Goal: Check status

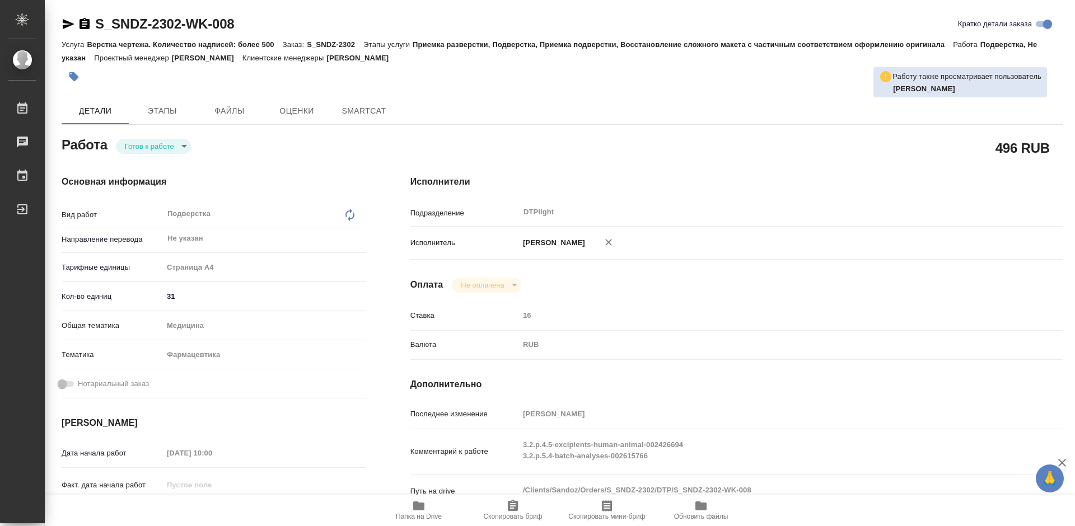
type textarea "x"
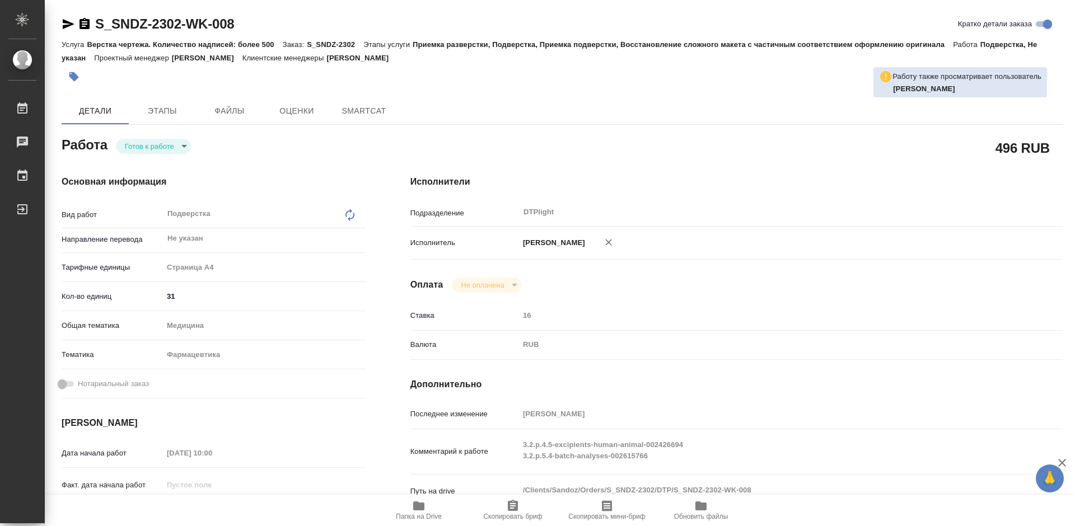
type textarea "x"
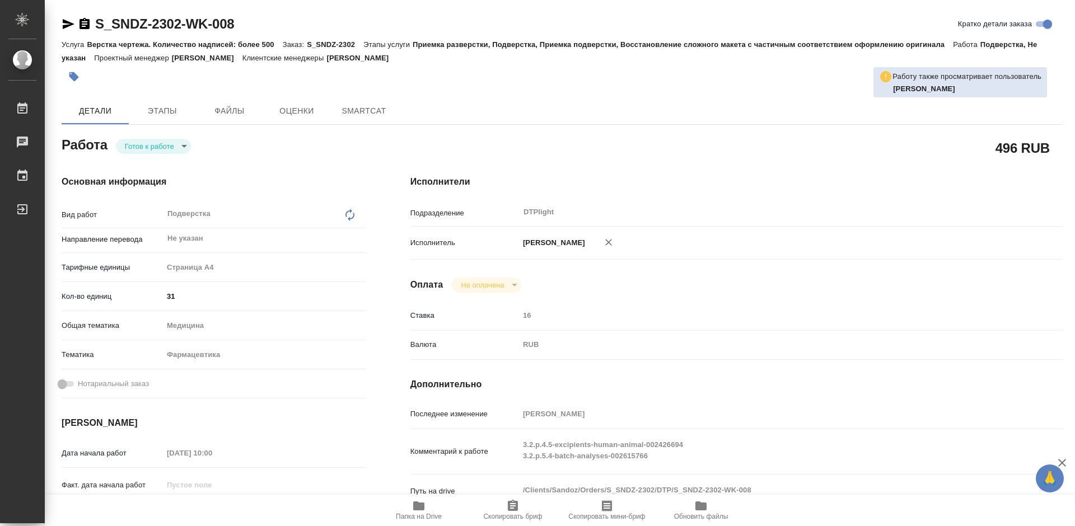
type textarea "x"
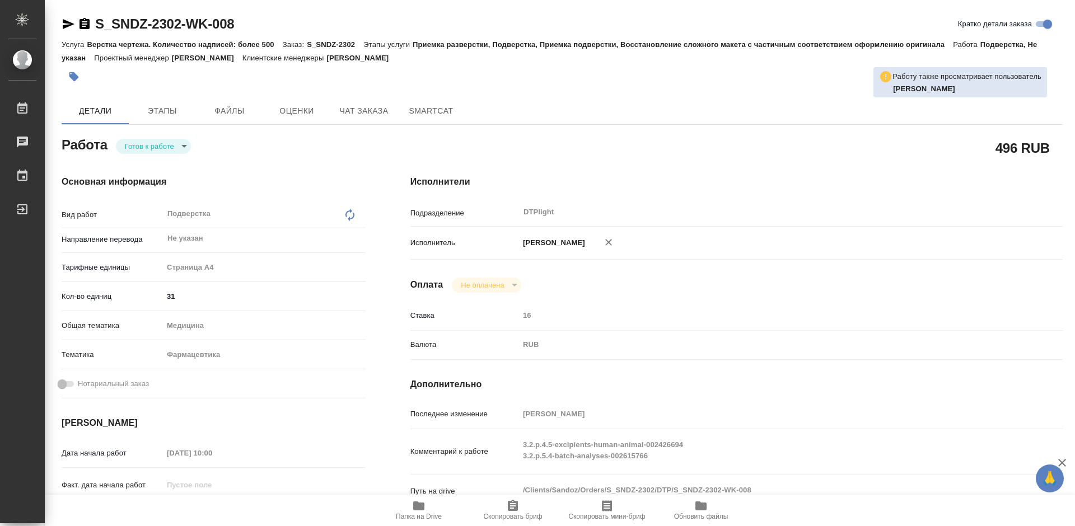
type textarea "x"
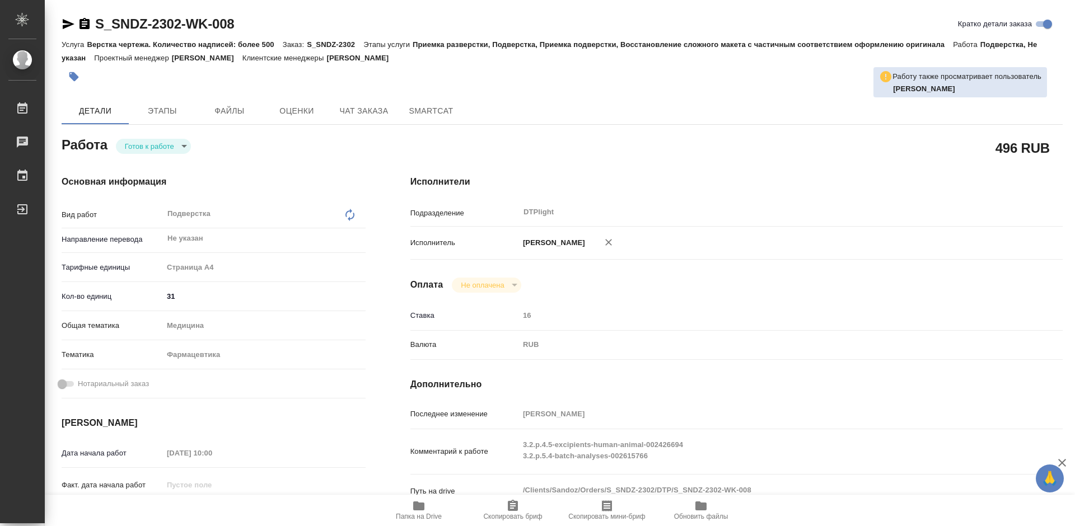
type textarea "x"
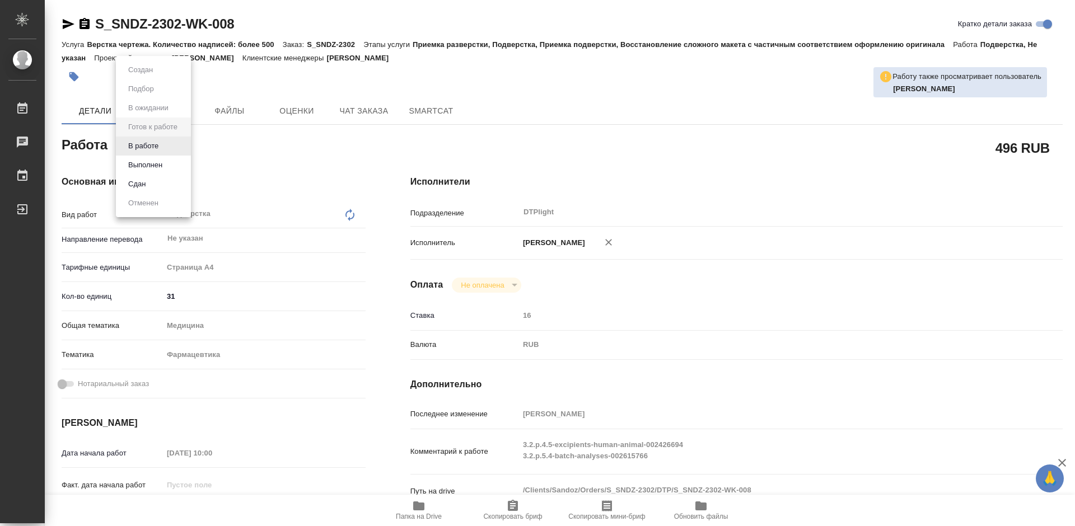
click at [158, 143] on body "🙏 .cls-1 fill:#fff; AWATERA Tretyakova Mariya Работы 0 Чаты График Выйти S_SNDZ…" at bounding box center [537, 263] width 1075 height 526
click at [152, 144] on button "В работе" at bounding box center [143, 146] width 37 height 12
type textarea "x"
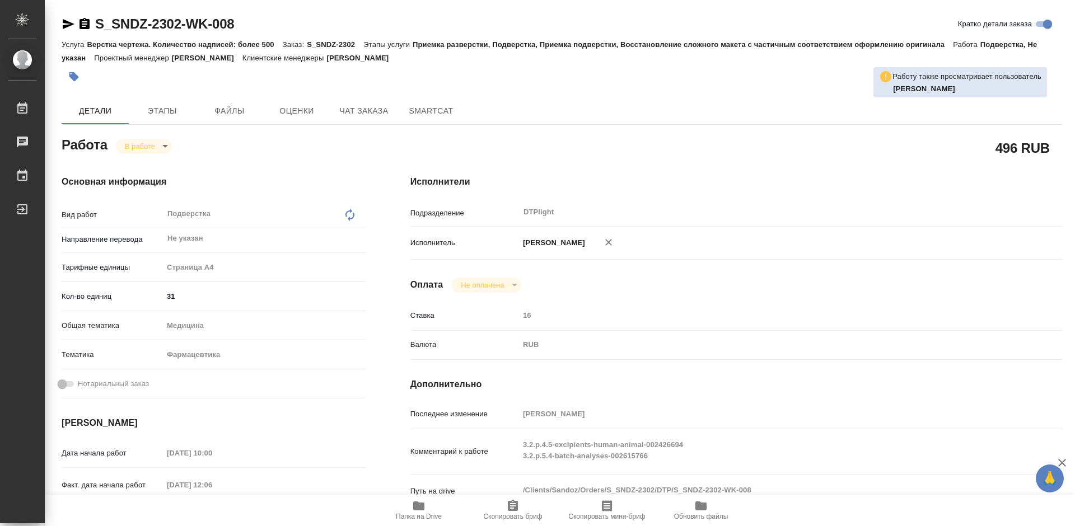
type textarea "x"
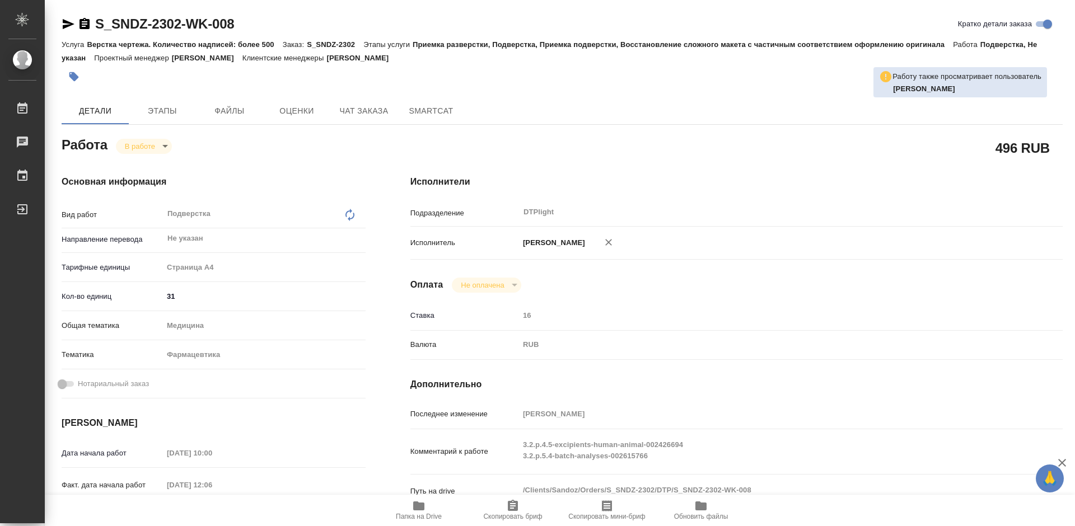
type textarea "x"
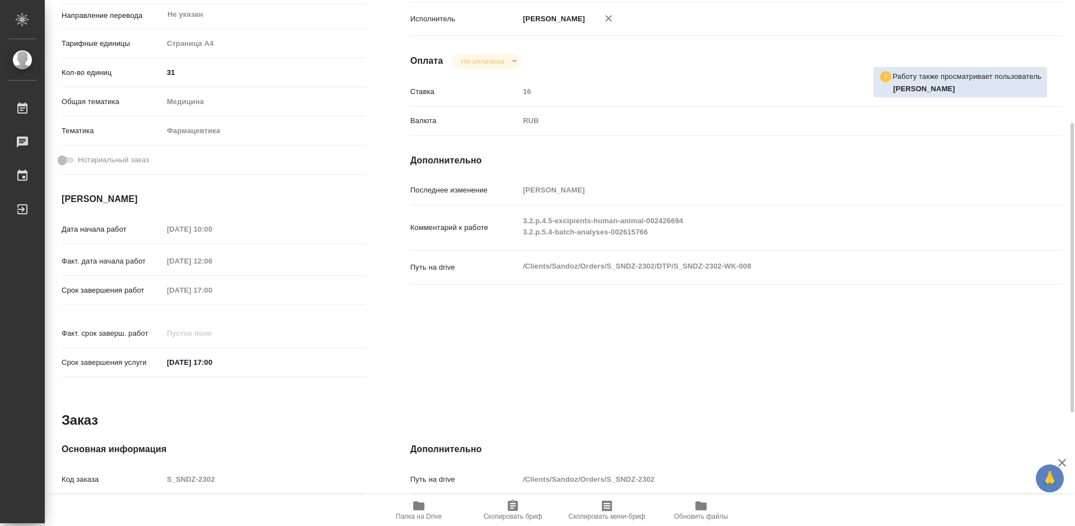
type textarea "x"
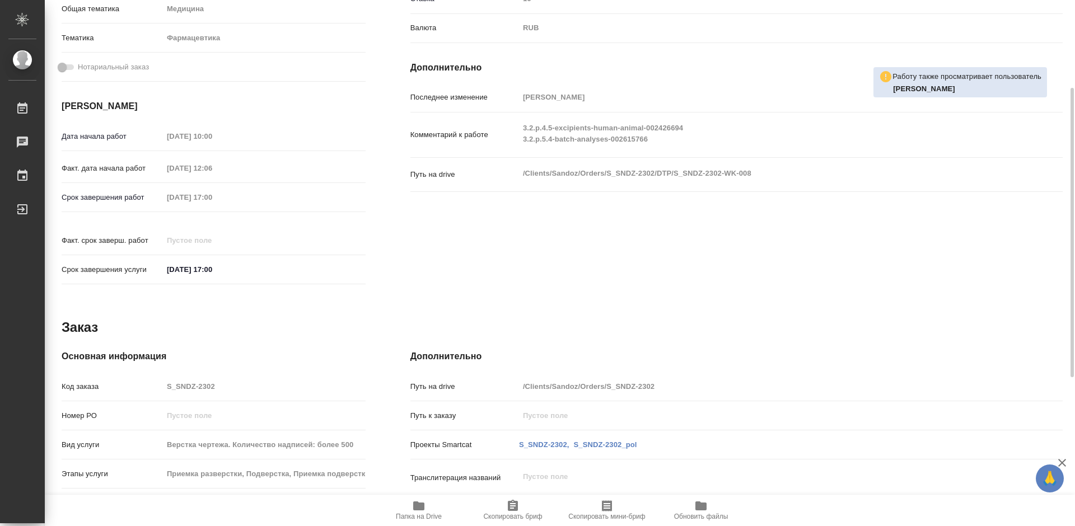
scroll to position [205, 0]
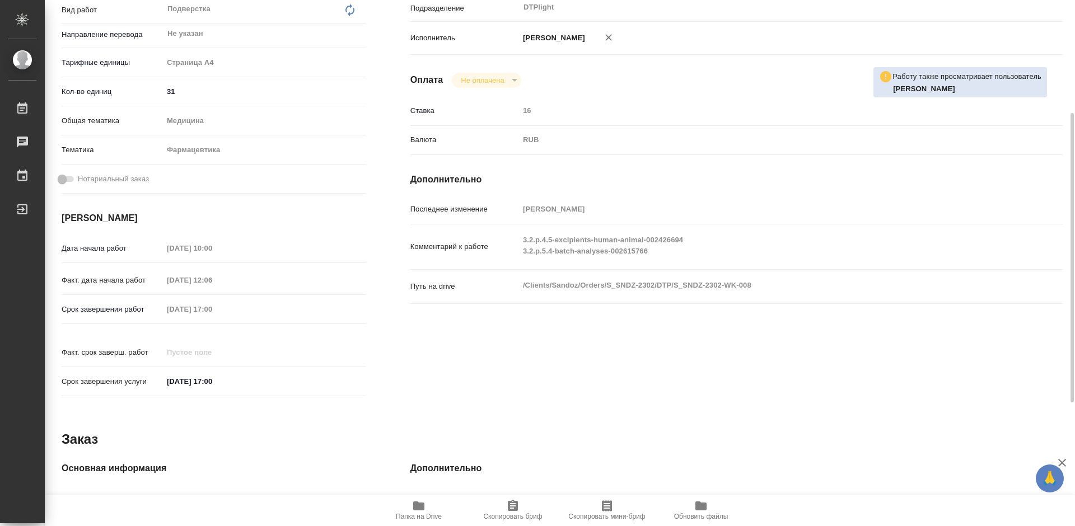
click at [429, 510] on span "Папка на Drive" at bounding box center [418, 509] width 81 height 21
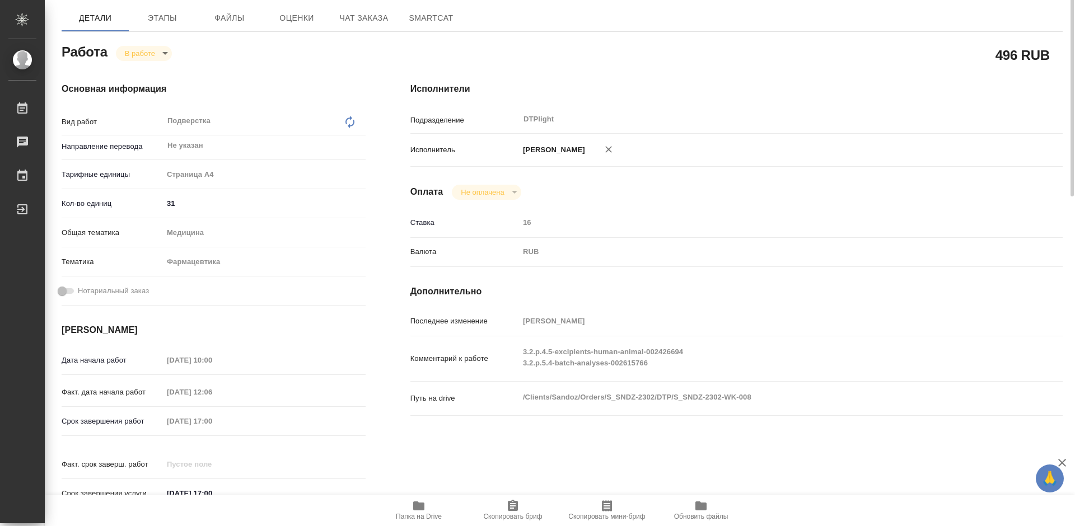
scroll to position [0, 0]
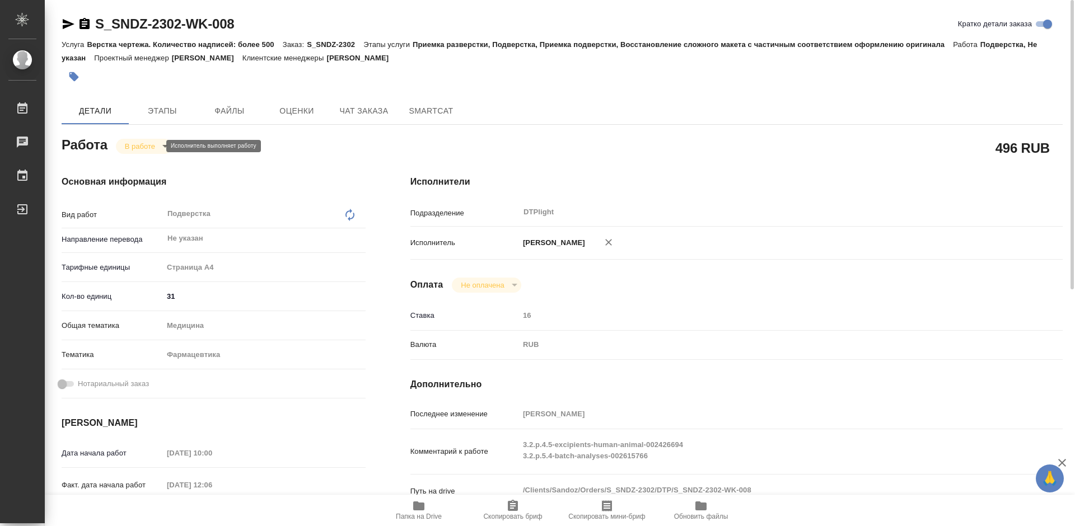
click at [146, 146] on body "🙏 .cls-1 fill:#fff; AWATERA Tretyakova Mariya Работы 0 Чаты График Выйти S_SNDZ…" at bounding box center [537, 263] width 1075 height 526
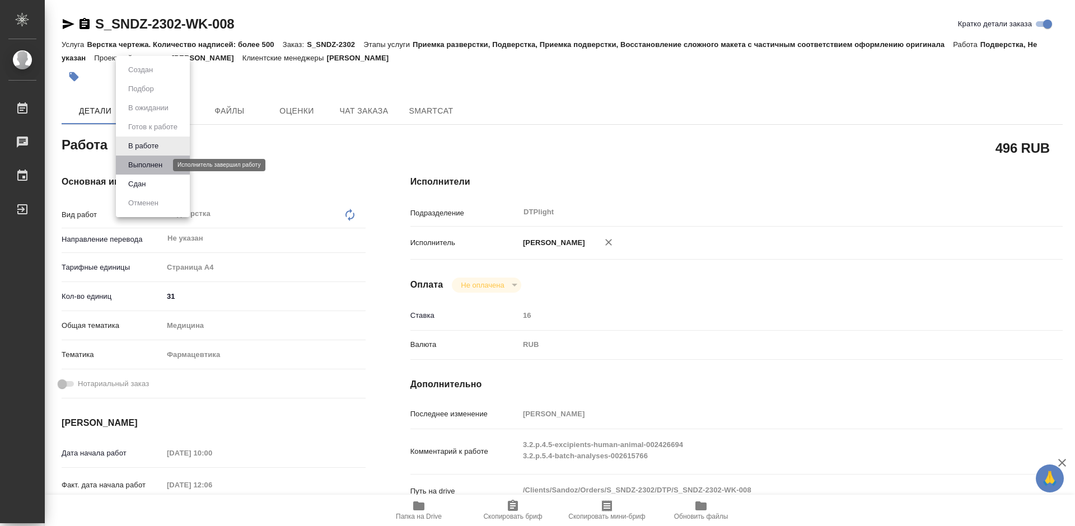
click at [156, 163] on button "Выполнен" at bounding box center [145, 165] width 41 height 12
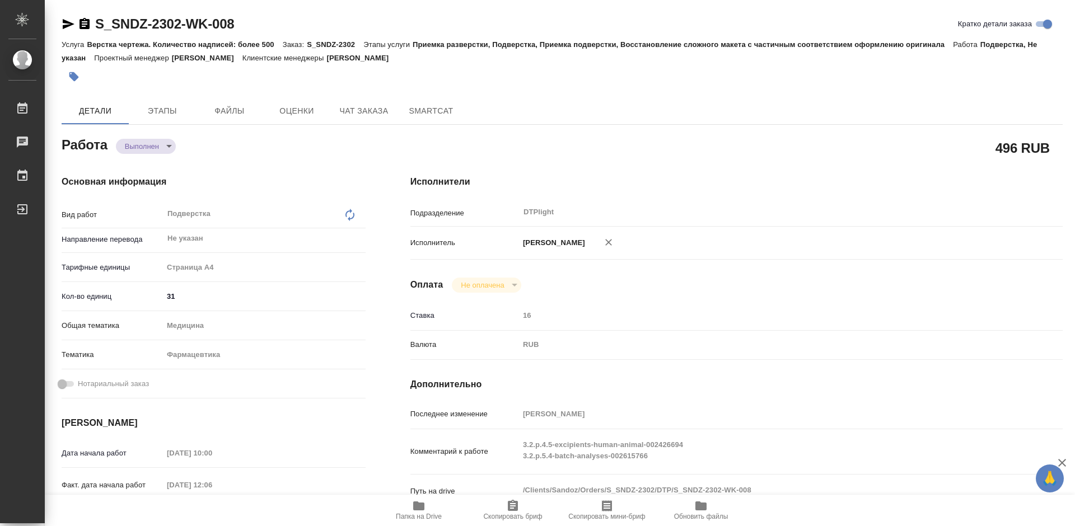
type textarea "x"
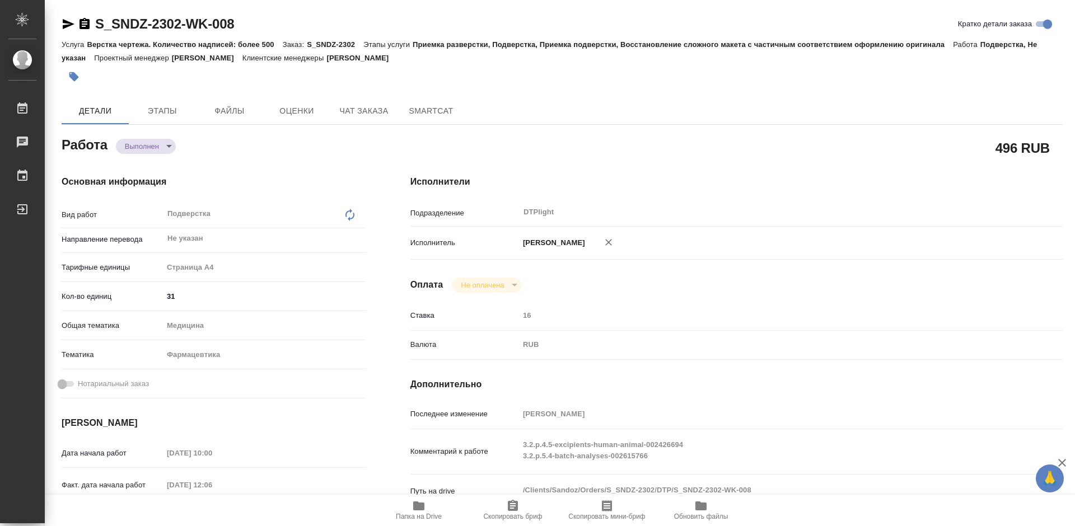
type textarea "x"
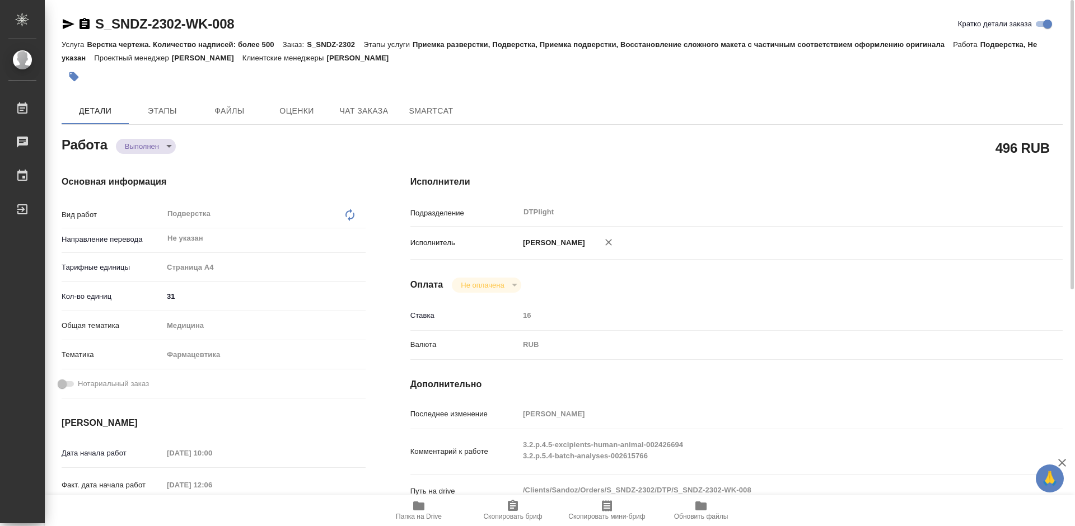
type textarea "x"
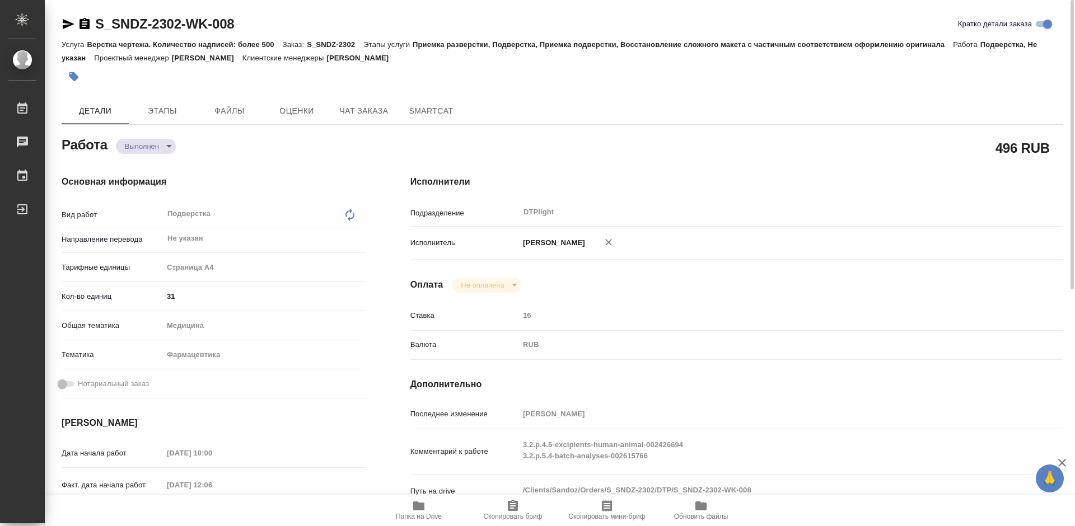
type textarea "x"
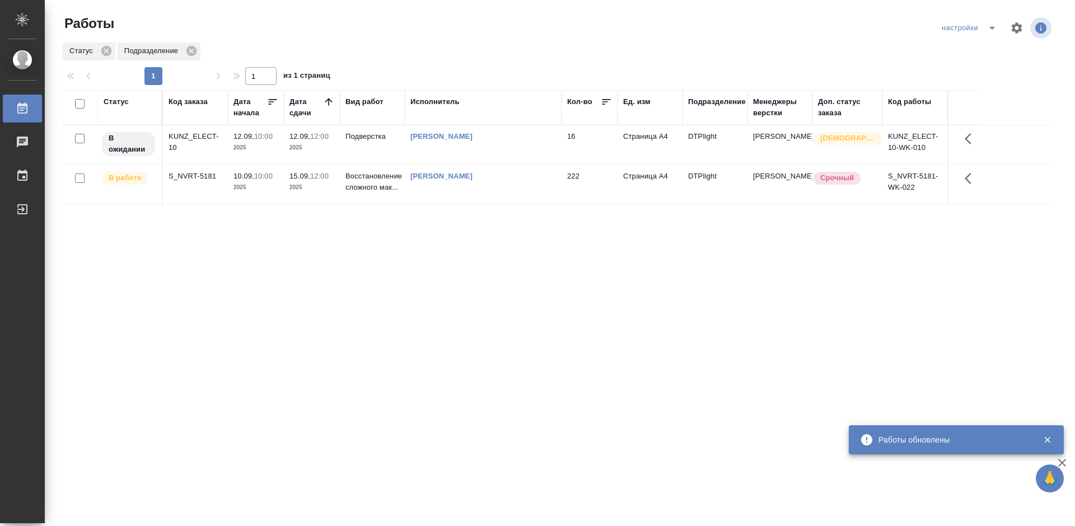
click at [493, 264] on div "Статус Код заказа Дата начала Дата сдачи Вид работ Исполнитель Кол-во Ед. изм П…" at bounding box center [558, 291] width 992 height 403
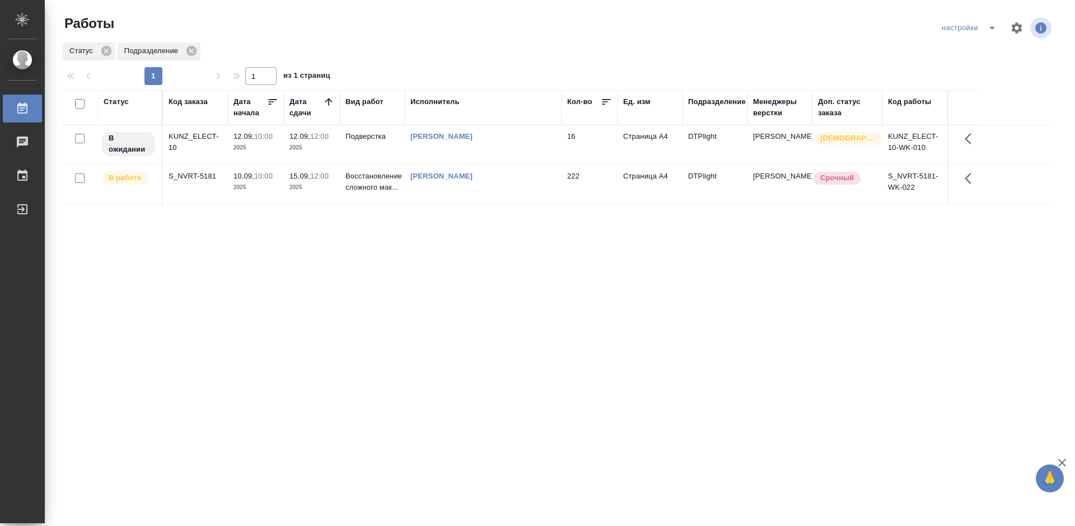
click at [310, 237] on div "Статус Код заказа Дата начала Дата сдачи Вид работ Исполнитель Кол-во Ед. изм П…" at bounding box center [558, 291] width 992 height 403
